Goal: Task Accomplishment & Management: Manage account settings

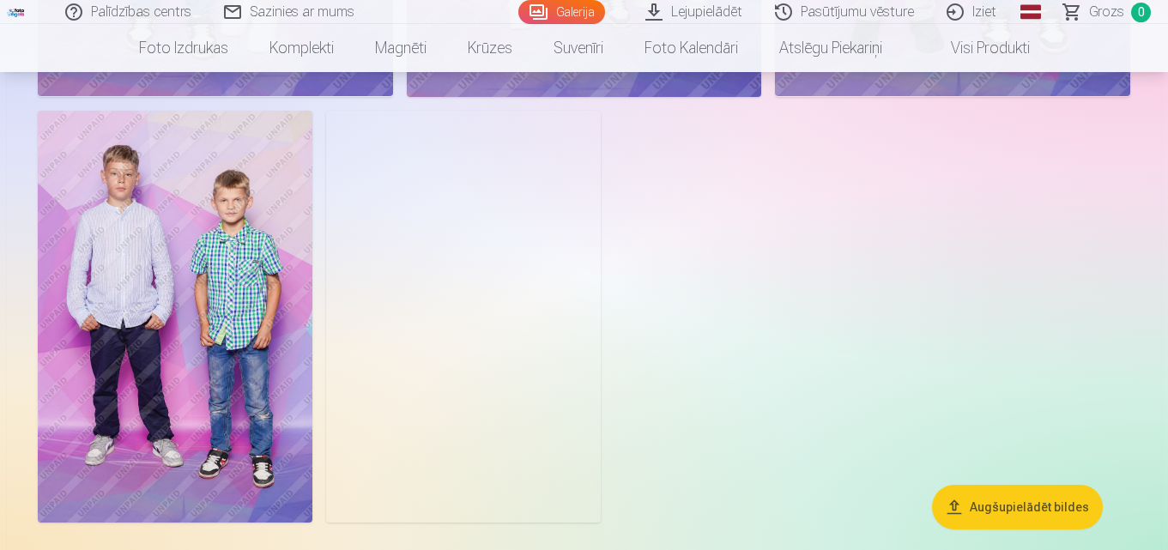
scroll to position [6697, 0]
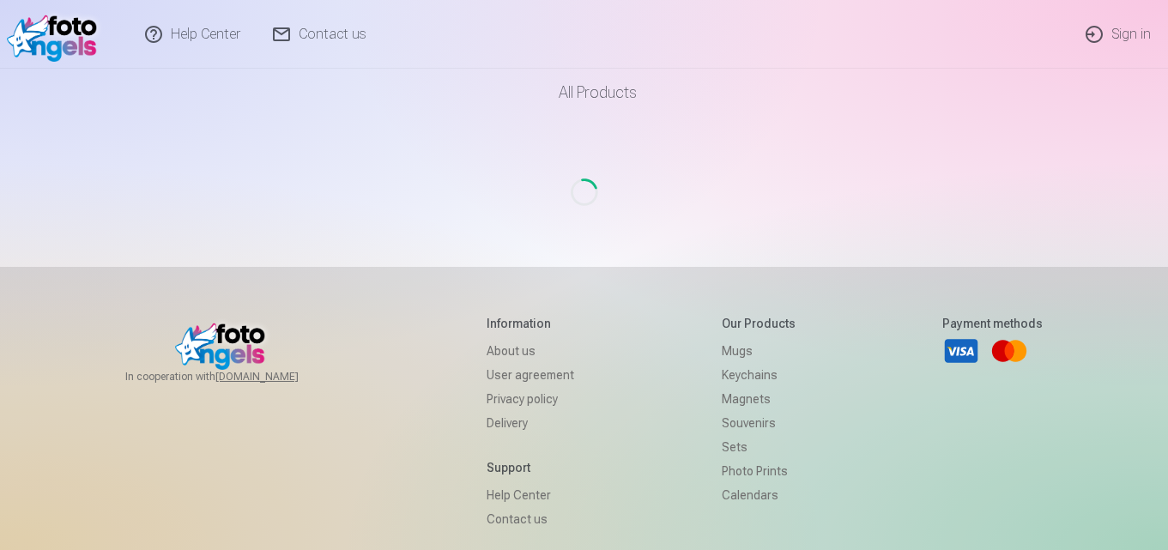
click at [1128, 35] on link "Sign in" at bounding box center [1120, 34] width 98 height 69
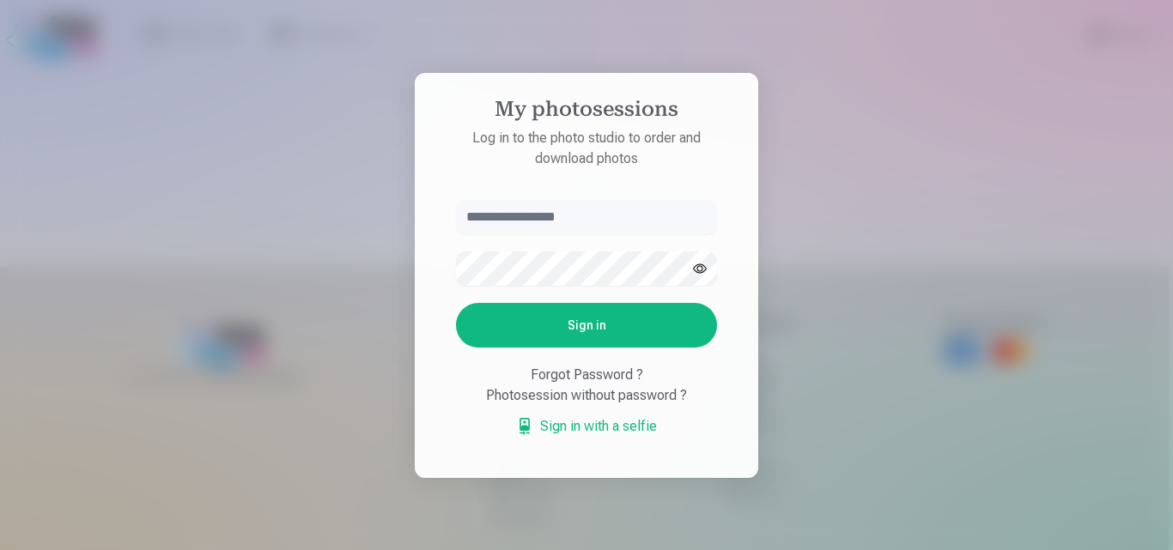
click at [630, 325] on button "Sign in" at bounding box center [586, 325] width 261 height 45
click at [549, 216] on input "text" at bounding box center [586, 217] width 261 height 34
click at [1015, 47] on div at bounding box center [586, 275] width 1173 height 550
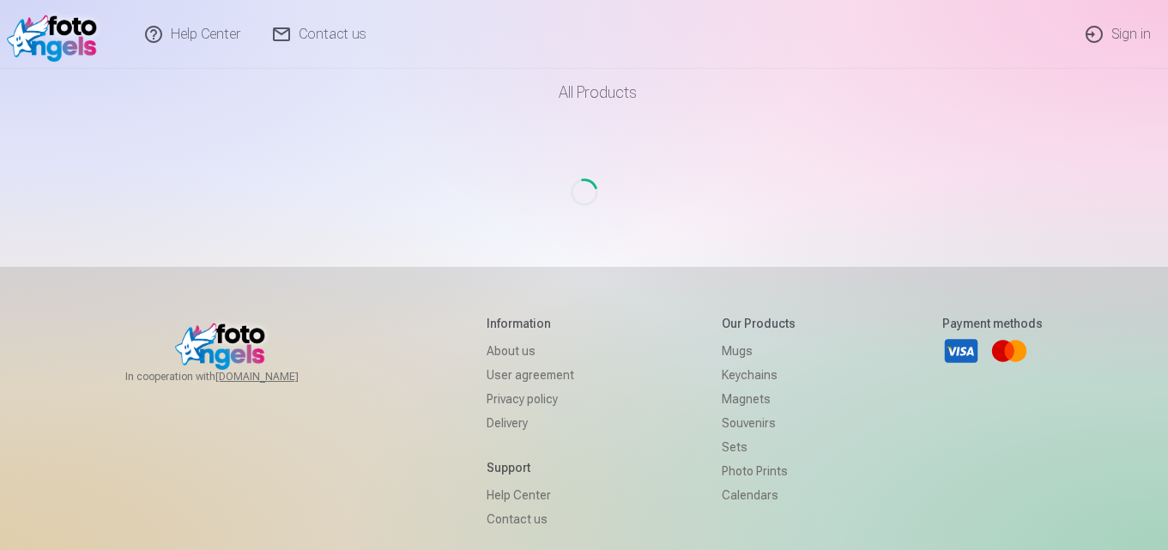
click at [1133, 25] on link "Sign in" at bounding box center [1120, 34] width 98 height 69
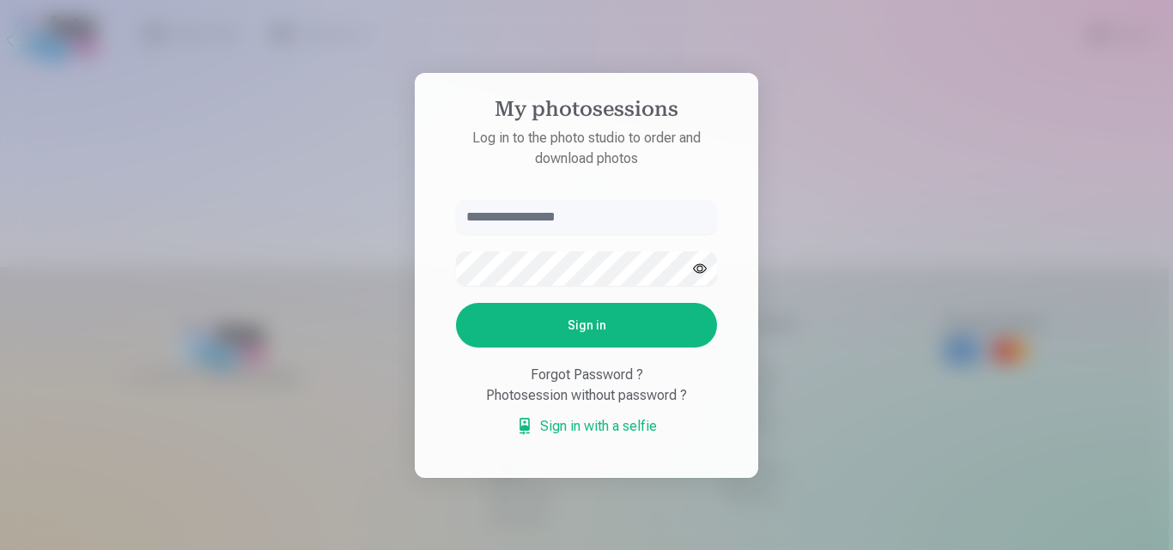
click at [546, 213] on input "text" at bounding box center [586, 217] width 261 height 34
click at [494, 221] on input "**********" at bounding box center [586, 217] width 261 height 34
type input "**********"
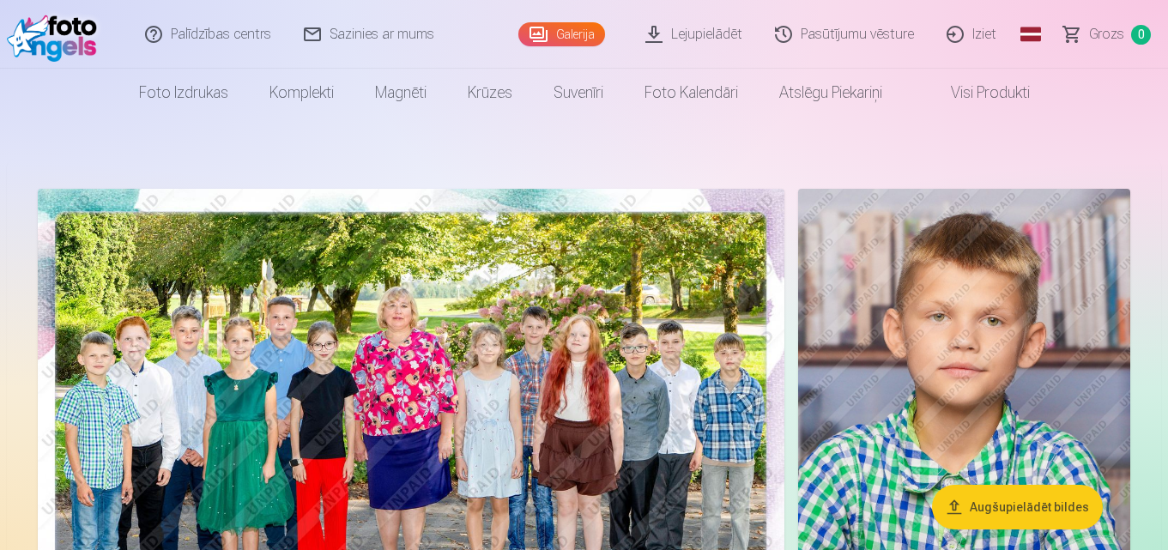
click at [990, 35] on link "Iziet" at bounding box center [973, 34] width 82 height 69
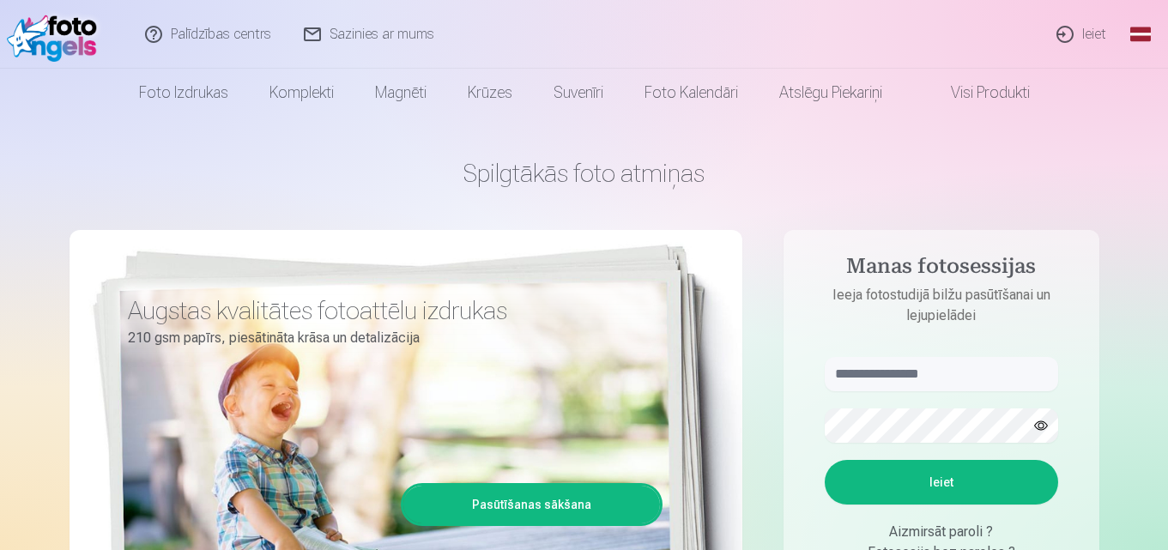
click at [1102, 29] on link "Ieiet" at bounding box center [1082, 34] width 82 height 69
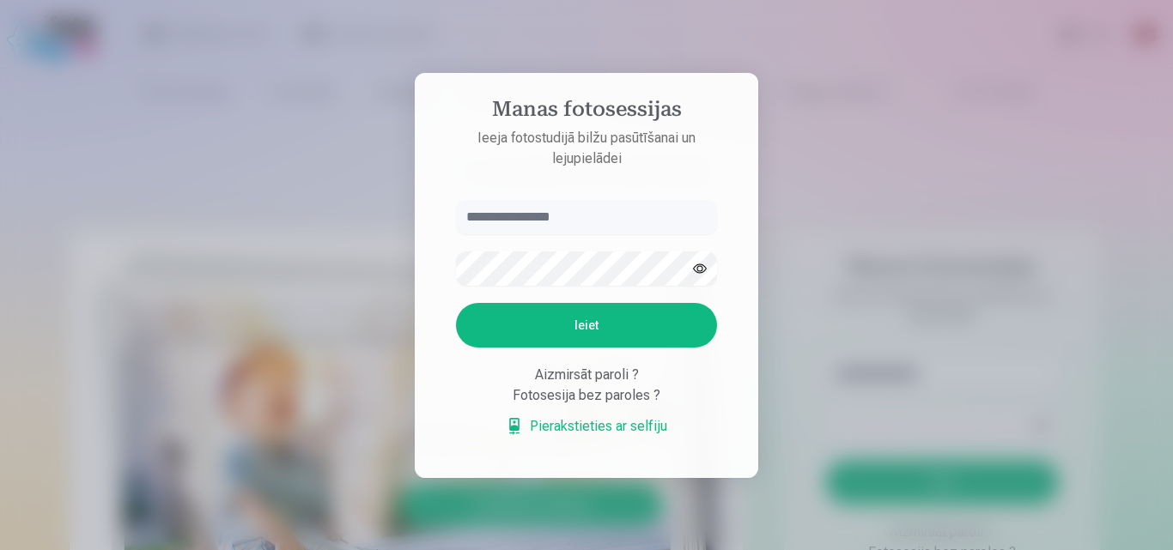
click at [502, 213] on input "text" at bounding box center [586, 217] width 261 height 34
type input "**********"
click at [574, 336] on button "Ieiet" at bounding box center [586, 325] width 261 height 45
click at [580, 344] on button "Ieiet" at bounding box center [586, 325] width 261 height 45
click at [456, 303] on button "Ieiet" at bounding box center [586, 325] width 261 height 45
